Goal: Task Accomplishment & Management: Manage account settings

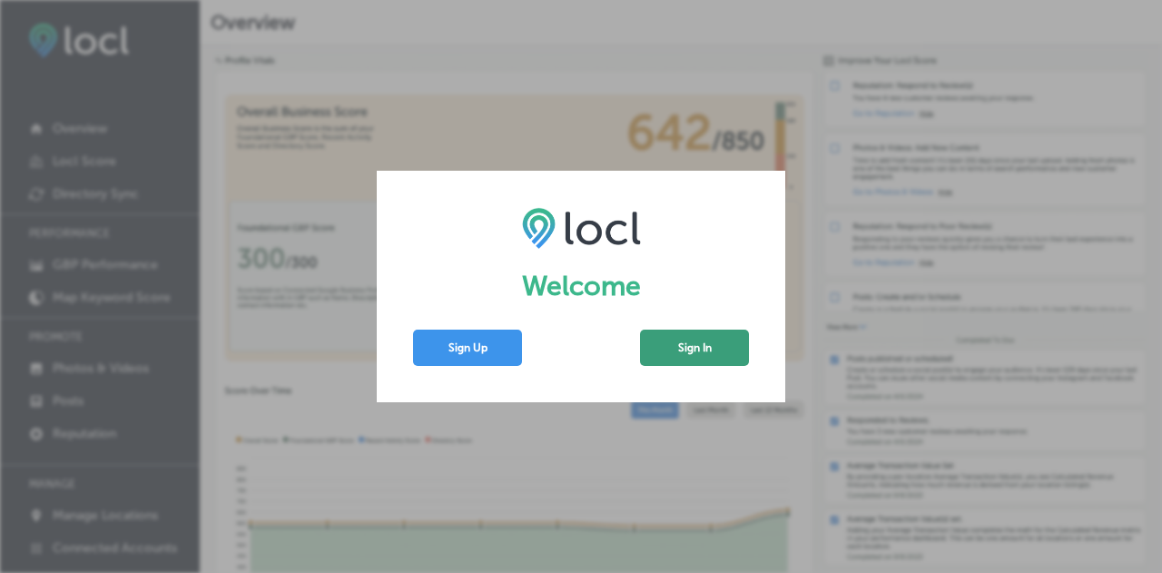
click at [672, 353] on button "Sign In" at bounding box center [694, 347] width 109 height 36
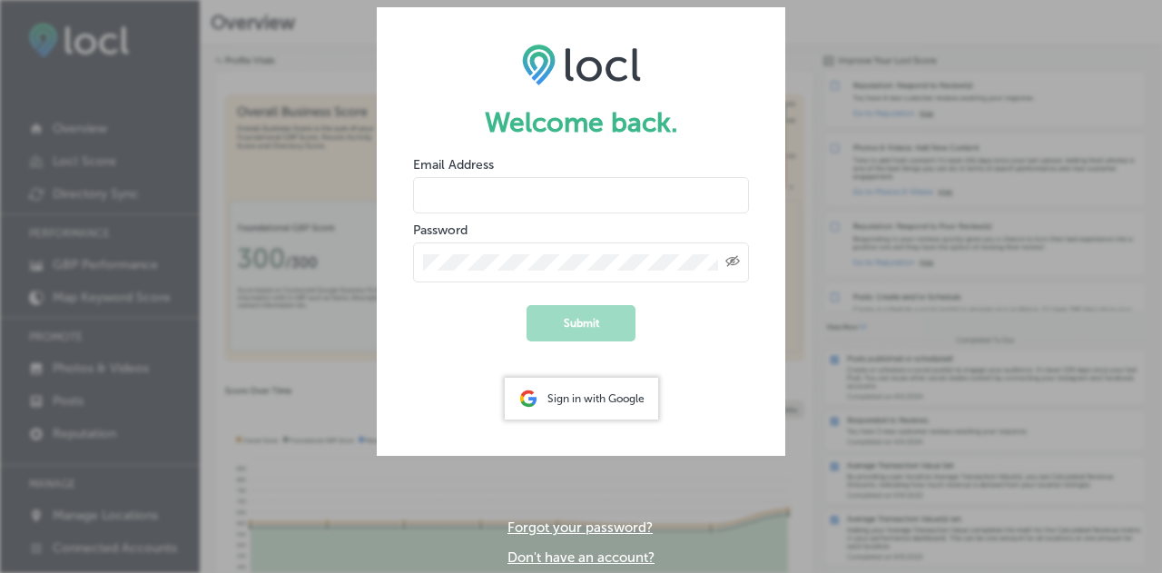
click at [548, 211] on input "email" at bounding box center [581, 195] width 336 height 36
type input "ethanh@ntv360.com"
drag, startPoint x: 564, startPoint y: 195, endPoint x: 379, endPoint y: 201, distance: 185.2
click at [379, 201] on form "Welcome back. Email Address ethanh@ntv360.com Password Created with Sketch. Sub…" at bounding box center [581, 231] width 408 height 448
type input "marti n"
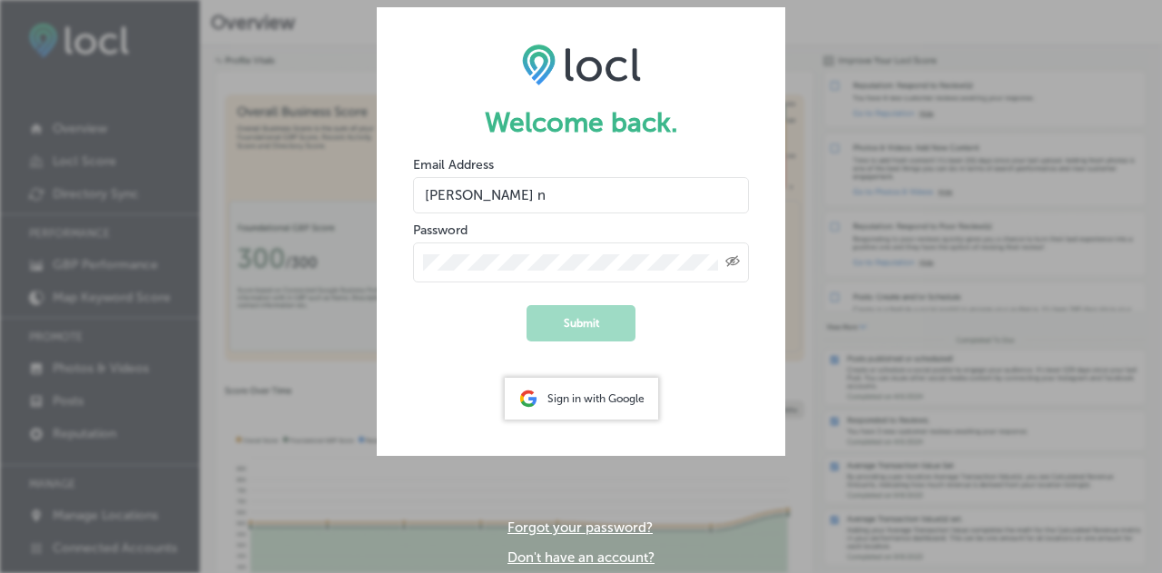
click at [549, 399] on div "Sign in with Google" at bounding box center [581, 399] width 153 height 42
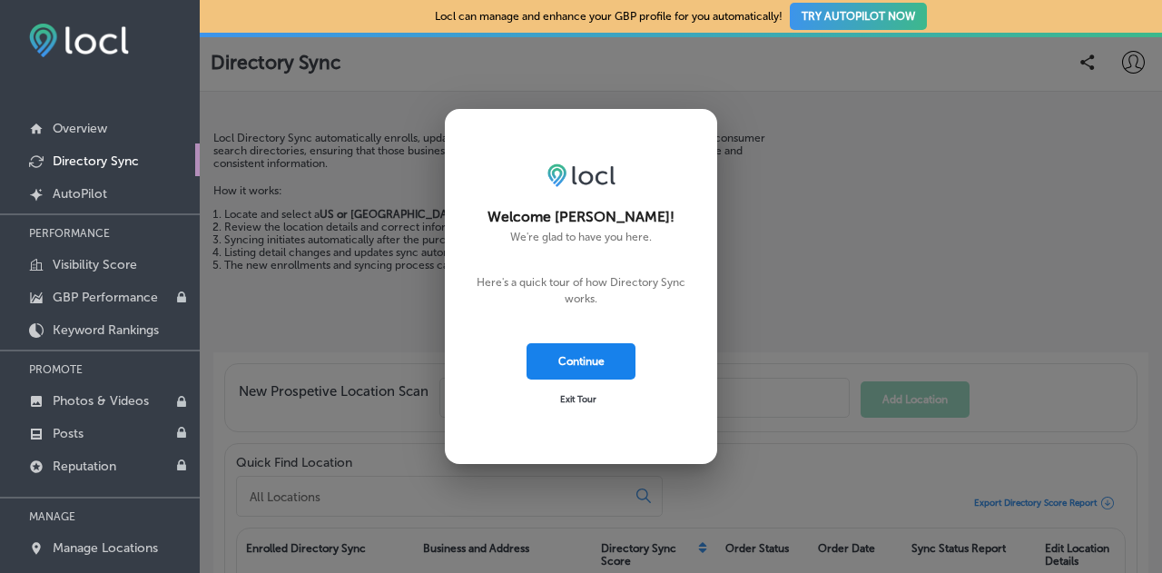
click at [590, 365] on button "Continue" at bounding box center [580, 361] width 109 height 36
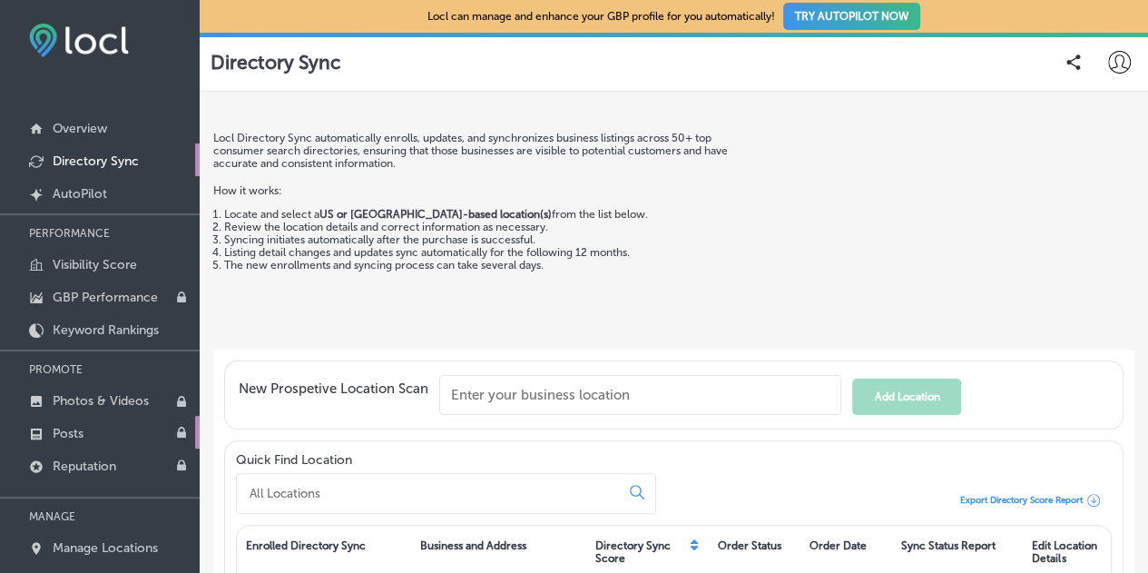
scroll to position [28, 0]
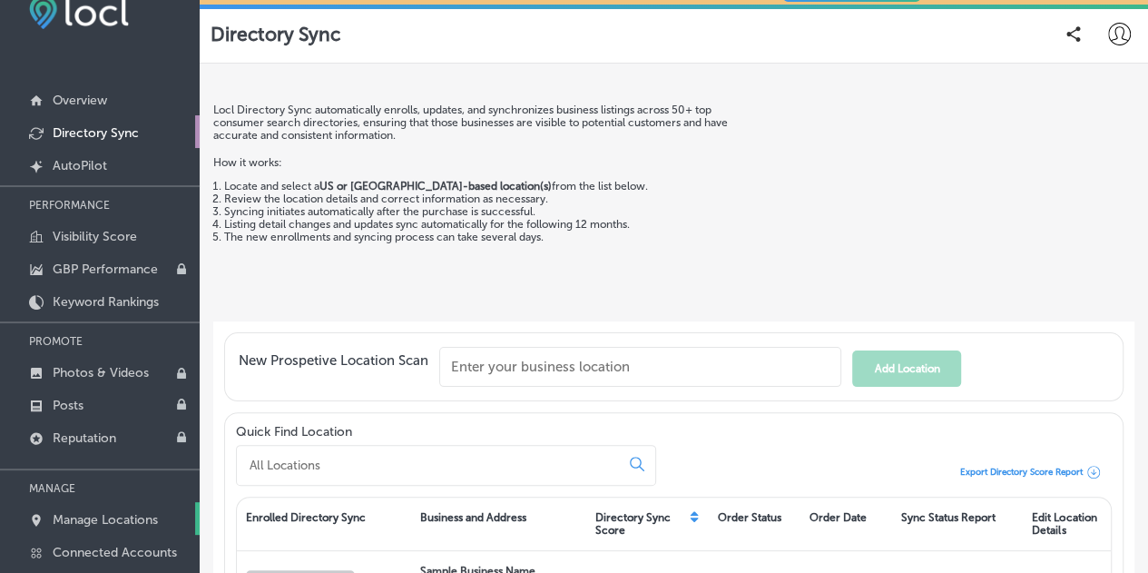
click at [129, 523] on p "Manage Locations" at bounding box center [105, 519] width 105 height 15
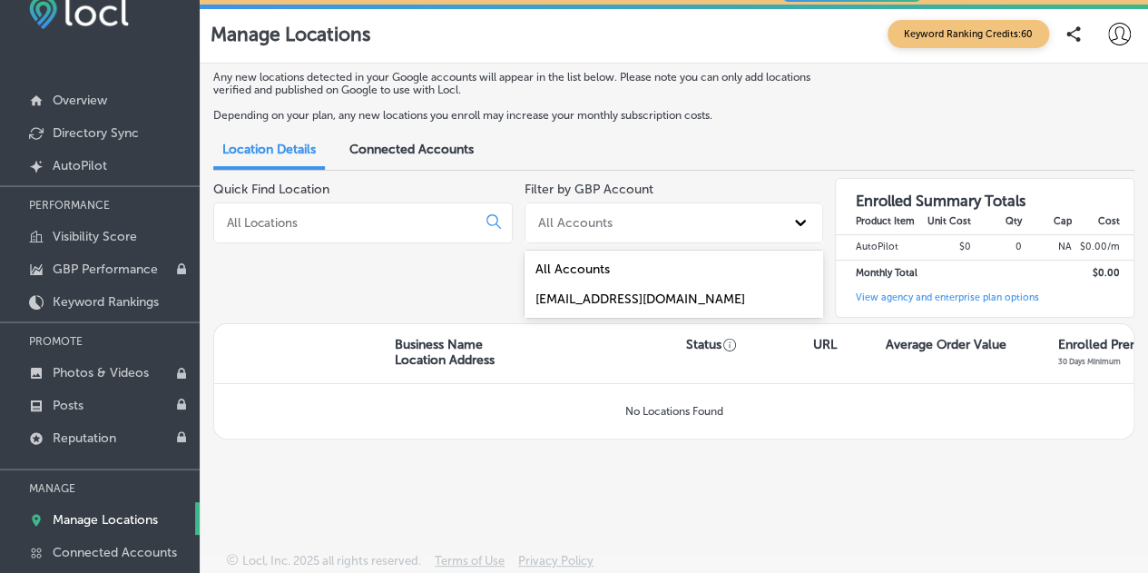
click at [649, 211] on div "All Accounts" at bounding box center [658, 223] width 254 height 26
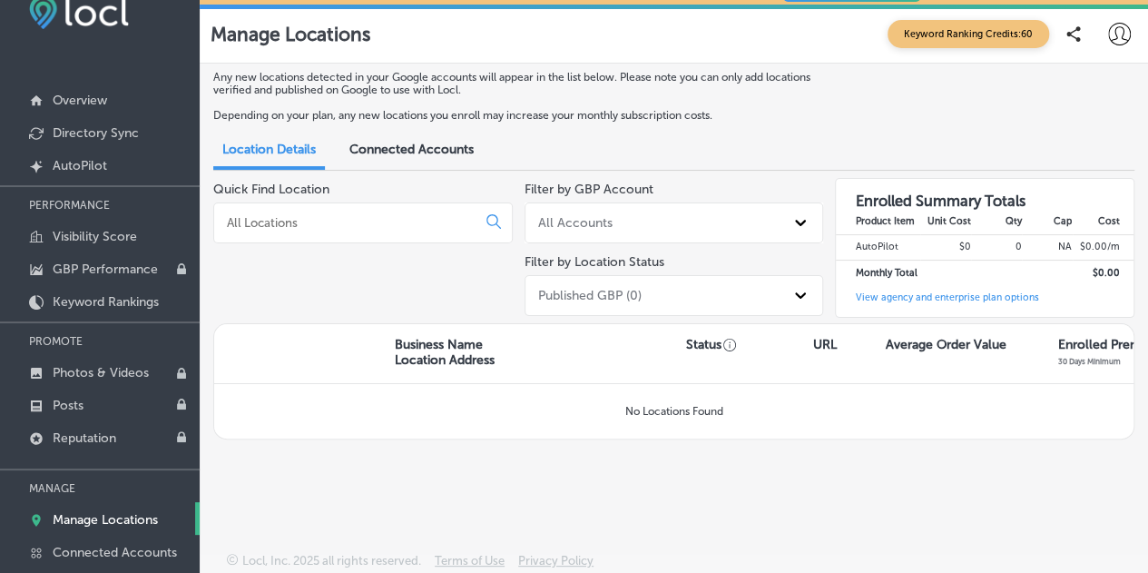
click at [398, 224] on input at bounding box center [348, 222] width 247 height 16
type input "f"
click at [69, 110] on link "Overview" at bounding box center [100, 99] width 200 height 33
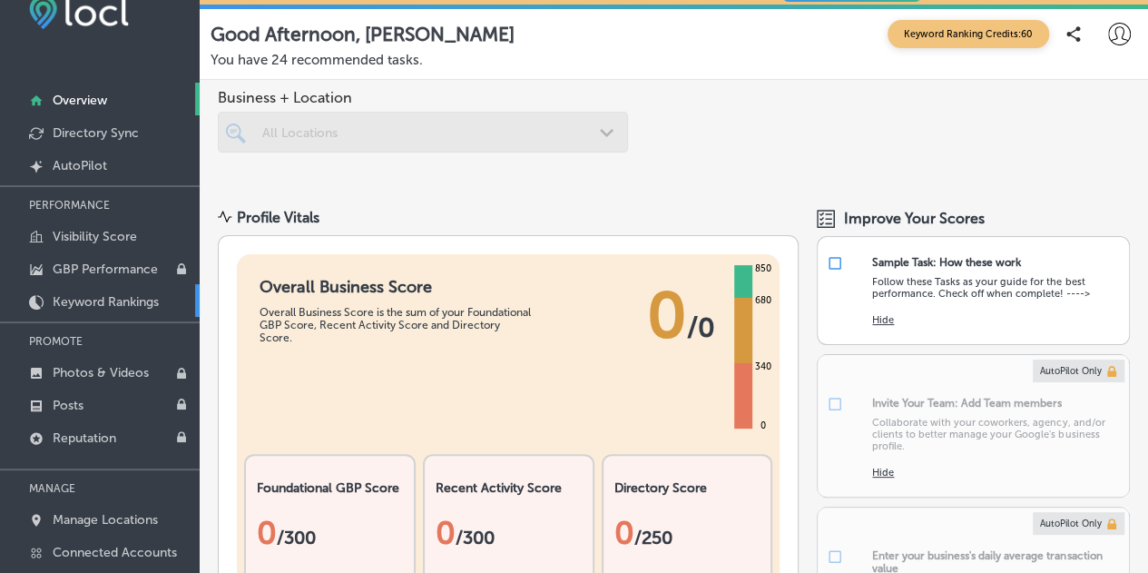
scroll to position [26, 0]
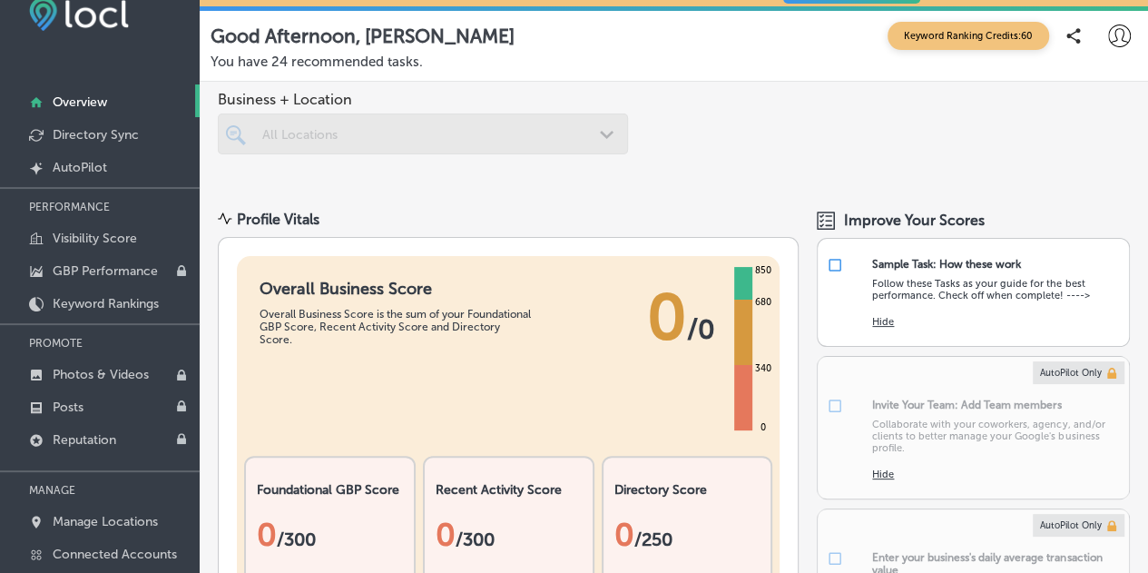
click at [1101, 48] on div at bounding box center [1119, 35] width 36 height 36
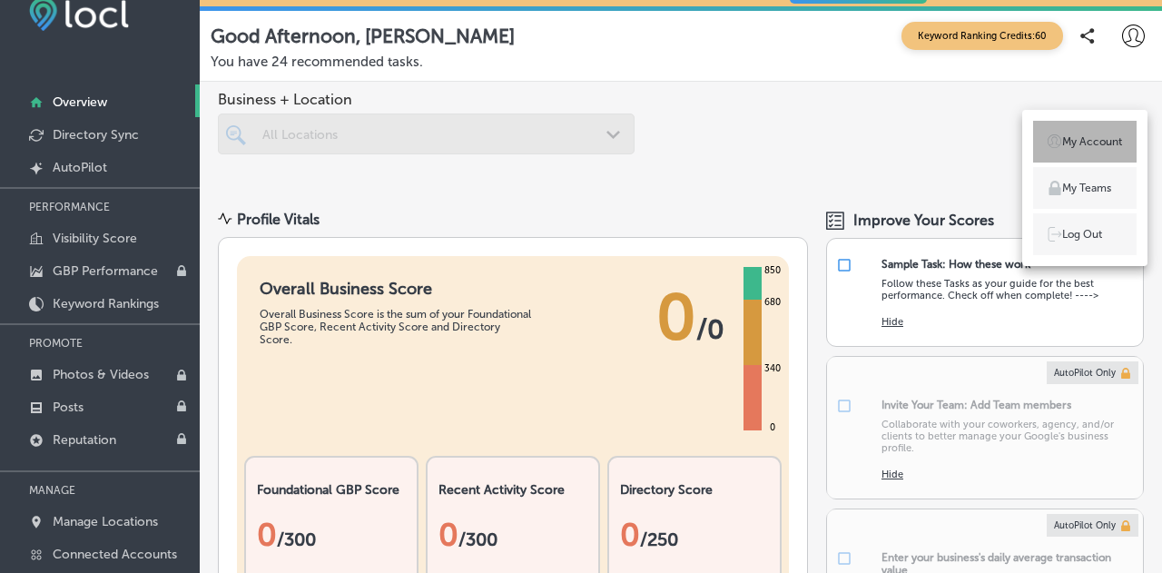
click at [1075, 141] on p "My Account" at bounding box center [1092, 141] width 60 height 16
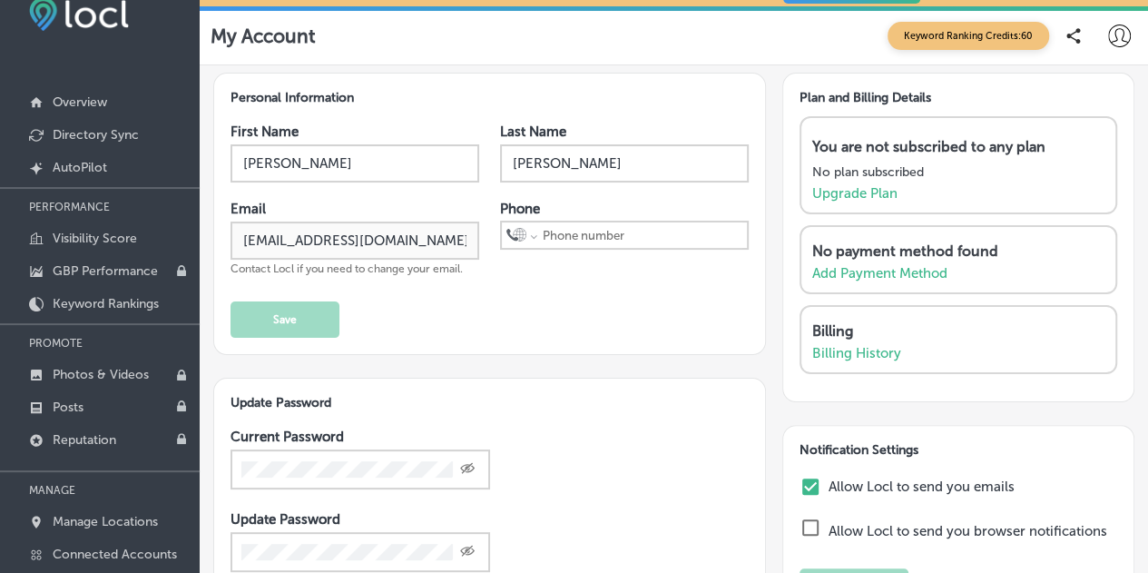
click at [1108, 30] on icon at bounding box center [1119, 36] width 23 height 23
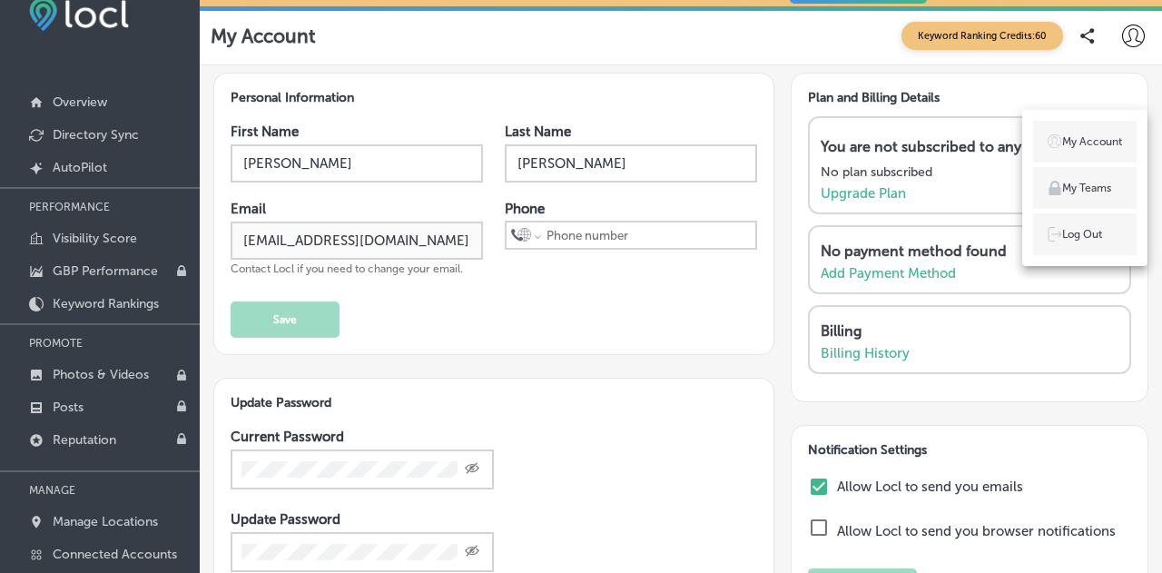
click at [1114, 231] on li "Log Out" at bounding box center [1084, 234] width 103 height 42
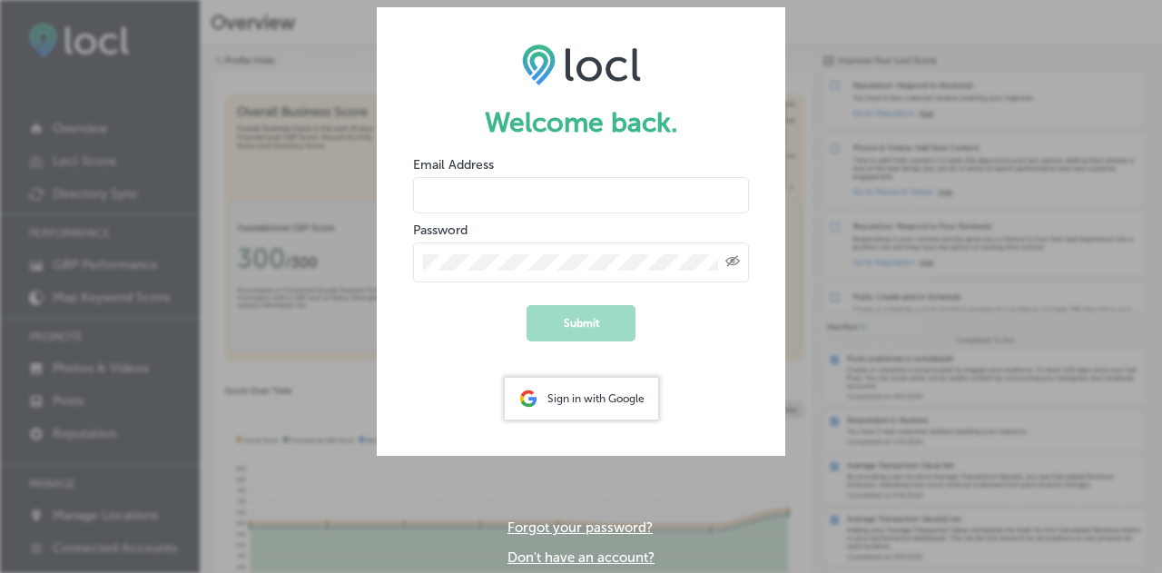
click at [567, 190] on input "email" at bounding box center [581, 195] width 336 height 36
paste input "[EMAIL_ADDRESS][DOMAIN_NAME]"
type input "[EMAIL_ADDRESS][DOMAIN_NAME]"
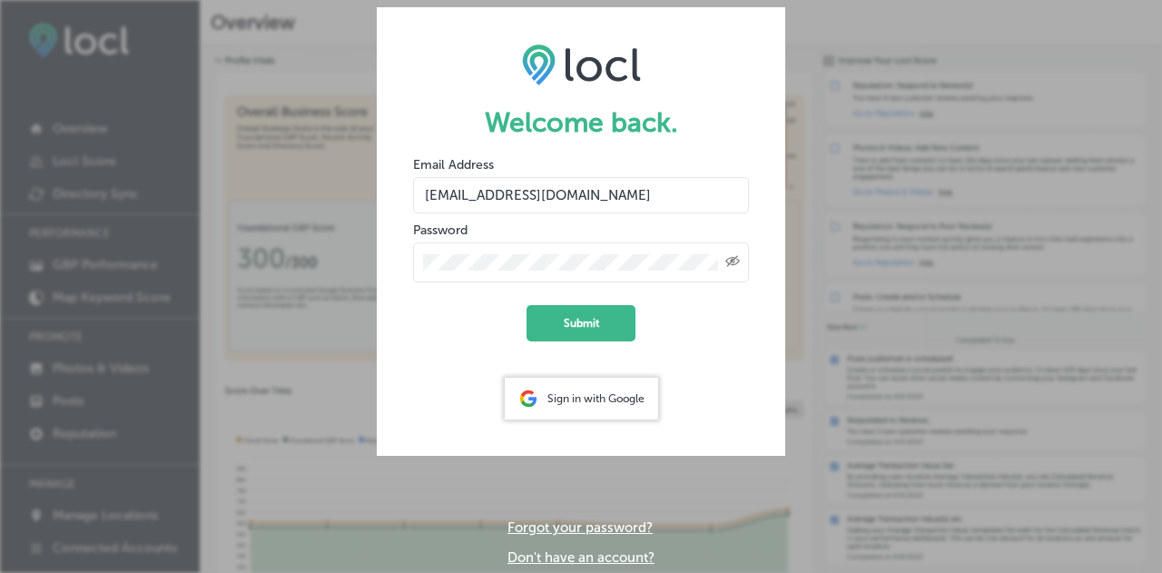
click at [730, 258] on icon "Toggle password visibility" at bounding box center [732, 261] width 15 height 11
click at [593, 314] on button "Submit" at bounding box center [580, 323] width 109 height 36
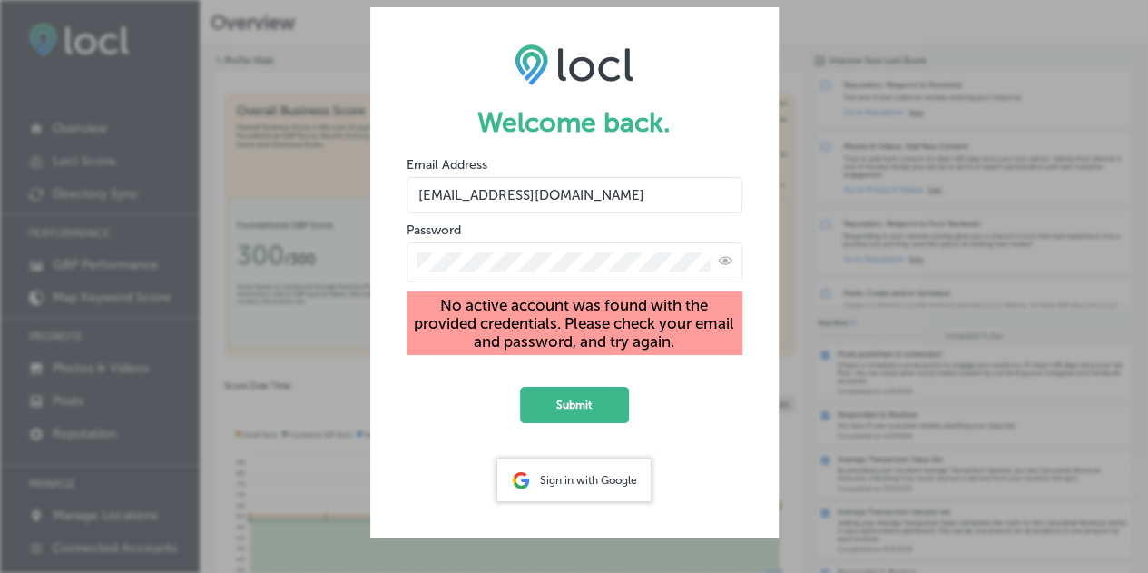
click at [414, 257] on div at bounding box center [575, 262] width 336 height 40
click at [592, 186] on input "[EMAIL_ADDRESS][DOMAIN_NAME]" at bounding box center [575, 195] width 336 height 36
click at [419, 195] on input "[EMAIL_ADDRESS][DOMAIN_NAME]" at bounding box center [575, 195] width 336 height 36
click at [715, 135] on h1 "Welcome back." at bounding box center [575, 122] width 336 height 33
click at [598, 486] on div "Sign in with Google" at bounding box center [573, 480] width 153 height 42
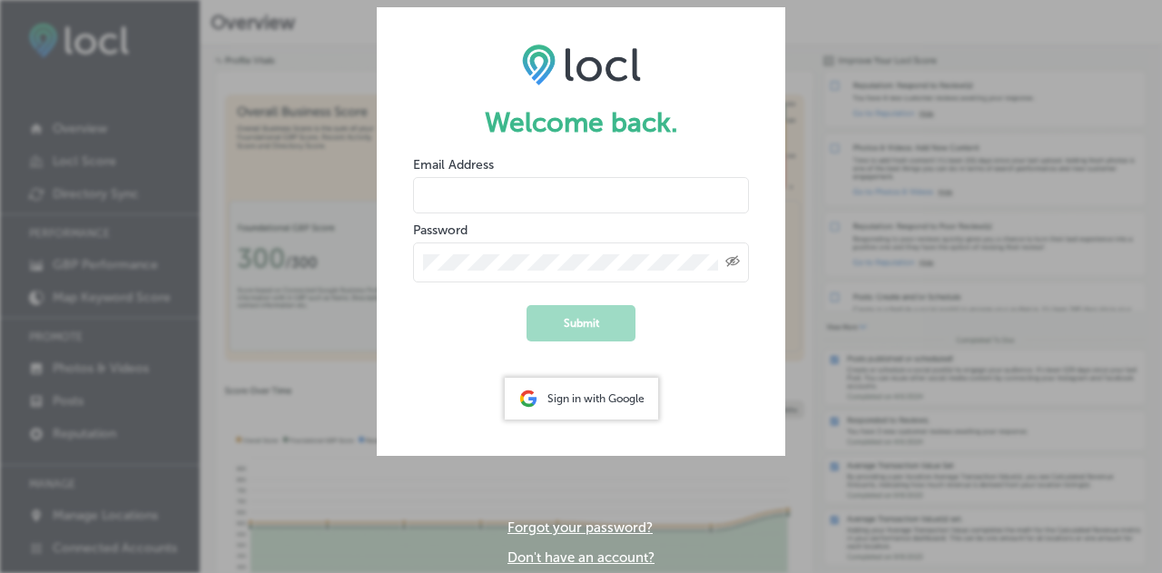
click at [463, 186] on input "email" at bounding box center [581, 195] width 336 height 36
type input "[EMAIL_ADDRESS][DOMAIN_NAME]"
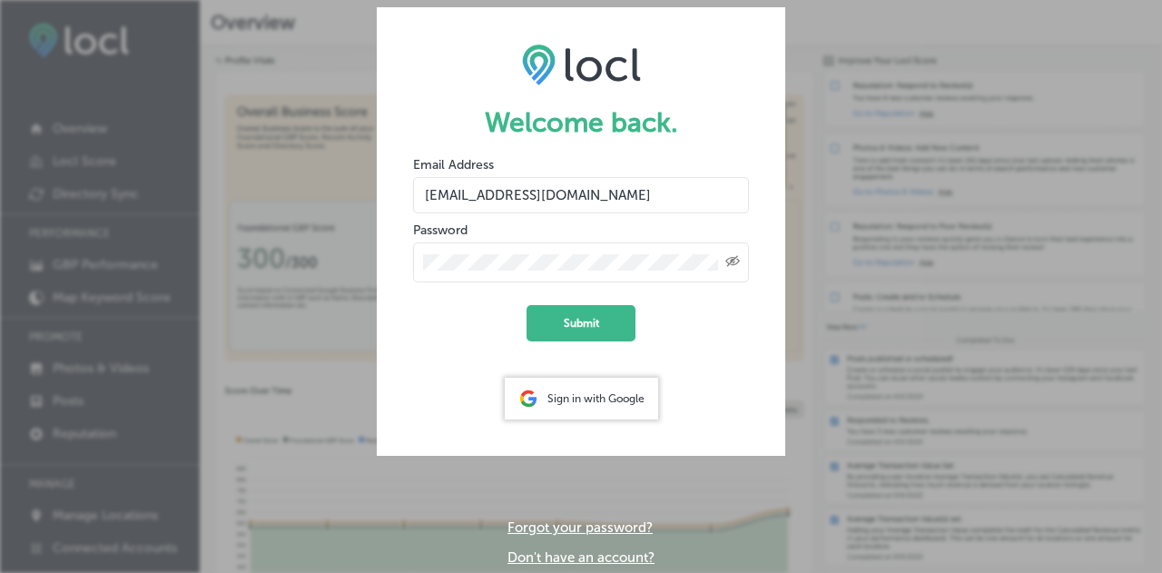
click at [443, 349] on form "Welcome back. Email Address [EMAIL_ADDRESS][DOMAIN_NAME] Password Created with …" at bounding box center [581, 231] width 408 height 448
click at [565, 313] on button "Submit" at bounding box center [580, 323] width 109 height 36
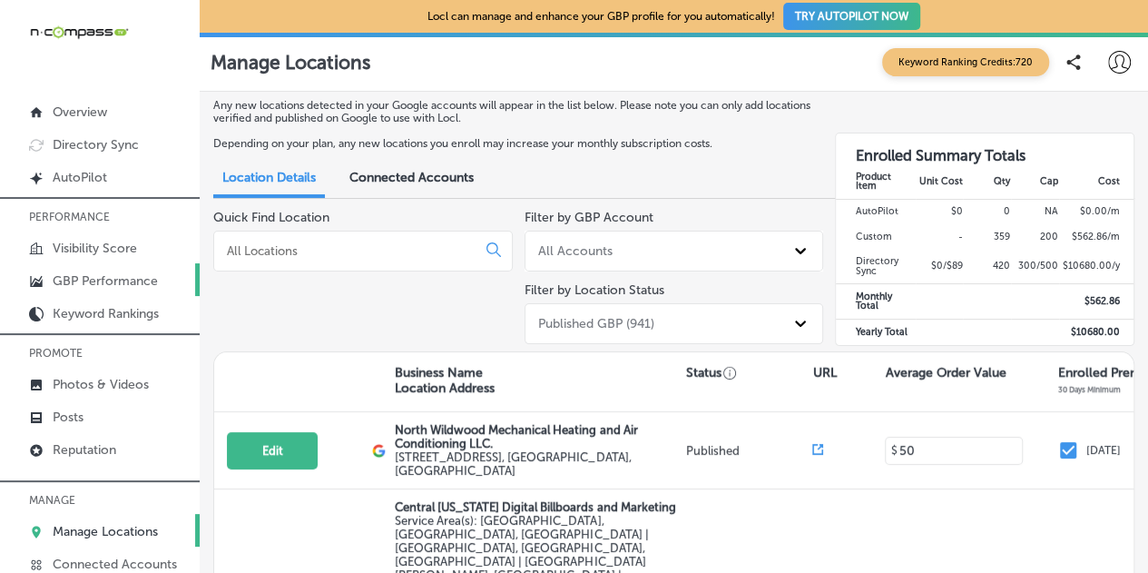
click at [104, 277] on p "GBP Performance" at bounding box center [105, 280] width 105 height 15
